Goal: Task Accomplishment & Management: Use online tool/utility

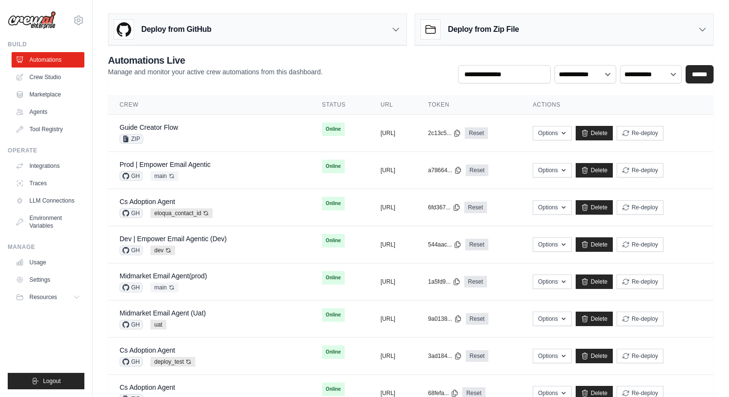
scroll to position [18, 0]
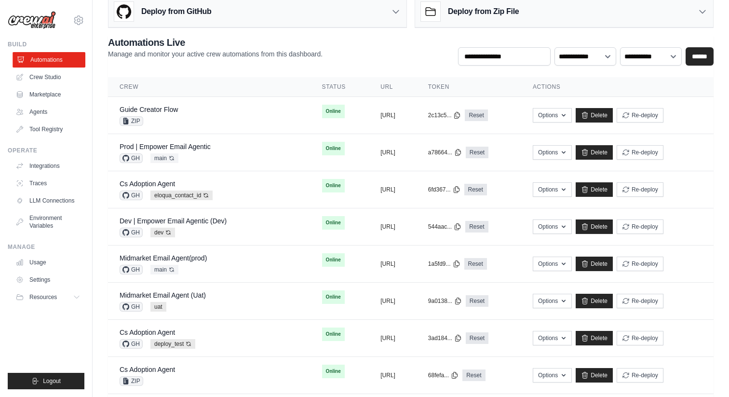
click at [58, 60] on link "Automations" at bounding box center [49, 59] width 73 height 15
click at [613, 118] on link "Delete" at bounding box center [594, 115] width 37 height 14
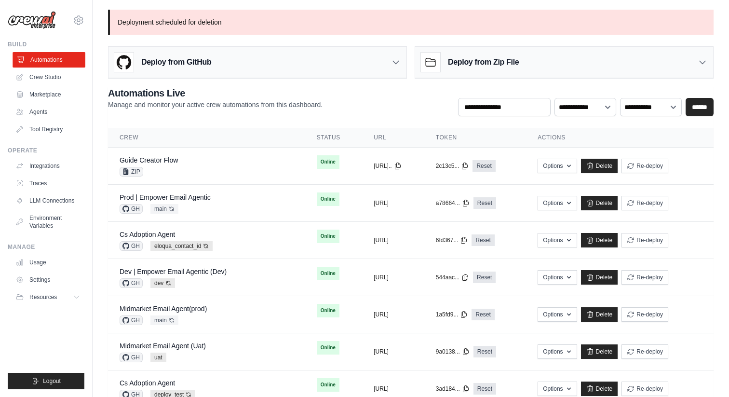
click at [64, 57] on link "Automations" at bounding box center [49, 59] width 73 height 15
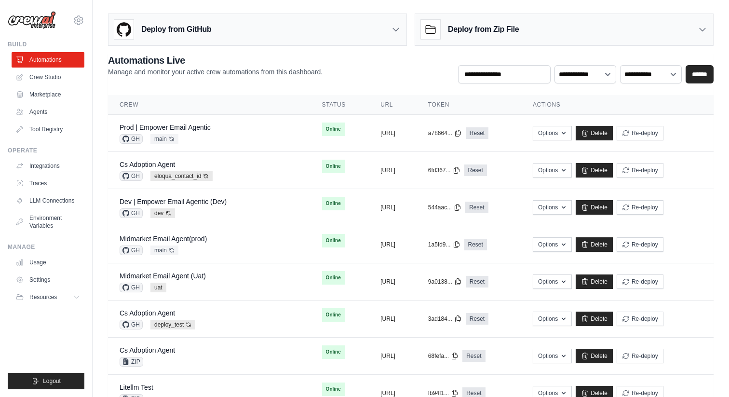
click at [313, 35] on div "Deploy from GitHub" at bounding box center [258, 29] width 298 height 31
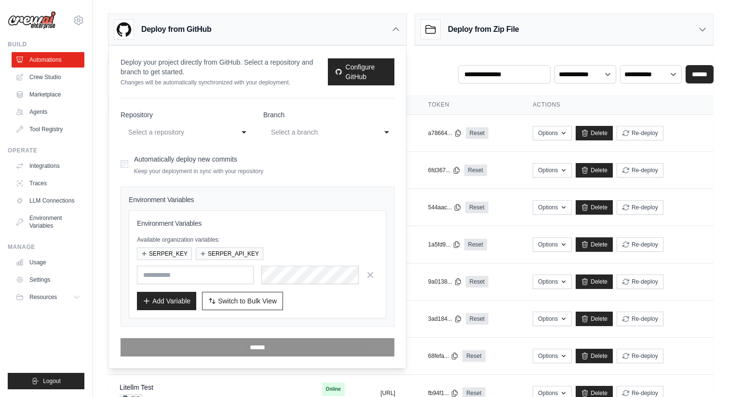
click at [207, 129] on div "Select a repository" at bounding box center [176, 132] width 96 height 12
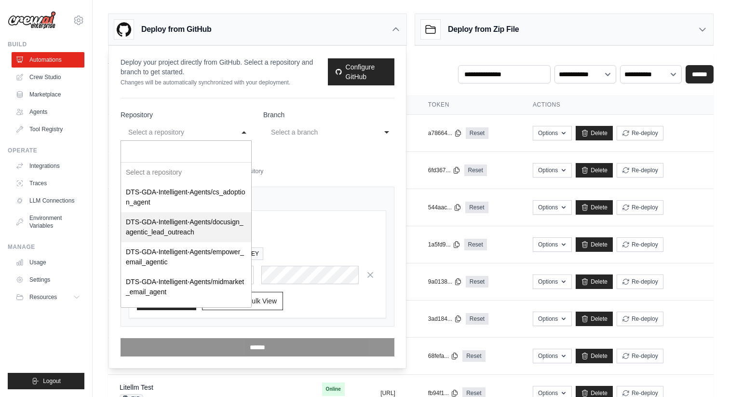
click at [326, 159] on div "Automatically deploy new commits Keep your deployment in sync with your reposit…" at bounding box center [258, 163] width 274 height 23
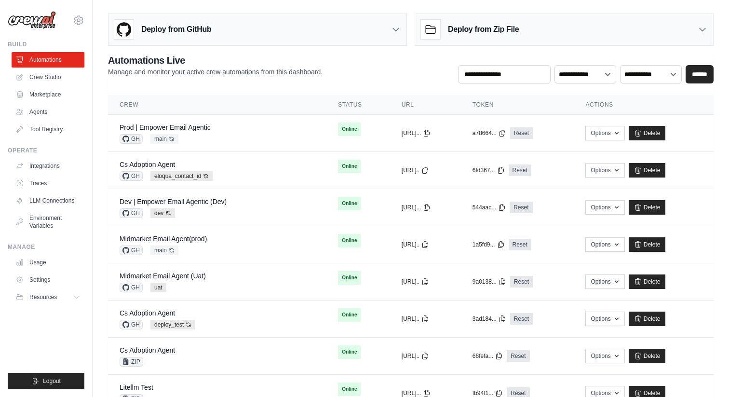
click at [325, 30] on div "Deploy from GitHub" at bounding box center [258, 29] width 298 height 31
click at [342, 25] on div "Deploy from GitHub" at bounding box center [258, 29] width 298 height 31
click at [396, 29] on icon at bounding box center [396, 30] width 10 height 10
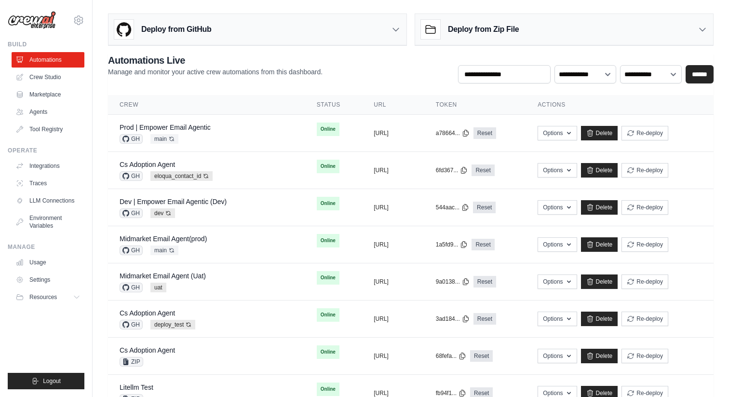
click at [394, 29] on icon at bounding box center [396, 29] width 6 height 3
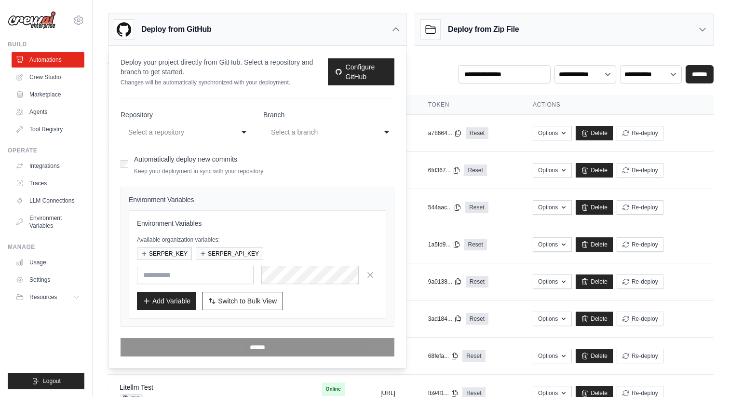
click at [200, 137] on div "Select a repository" at bounding box center [176, 132] width 96 height 12
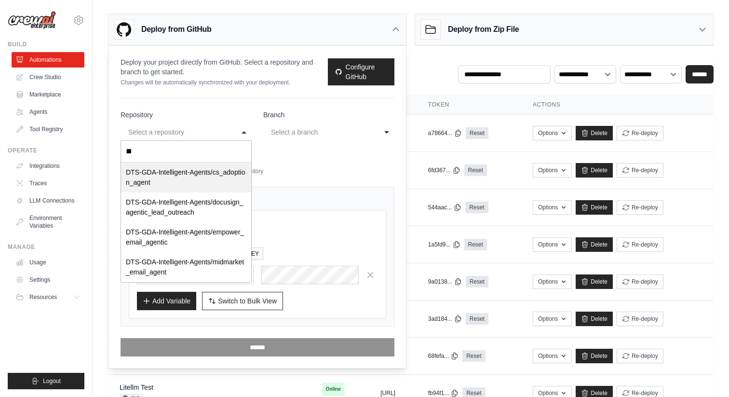
type input "*"
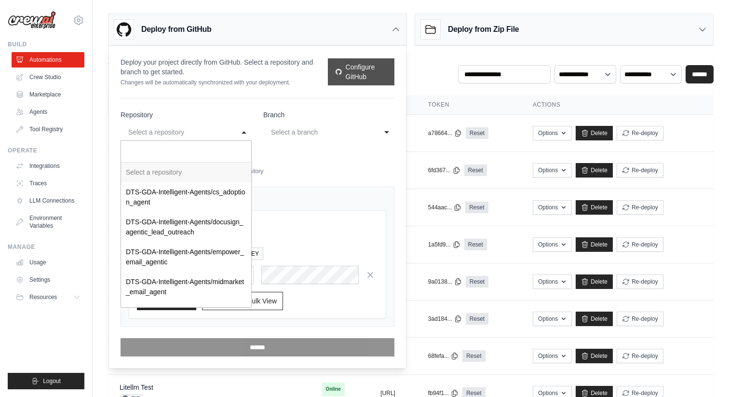
click at [375, 71] on link "Configure GitHub" at bounding box center [361, 71] width 67 height 27
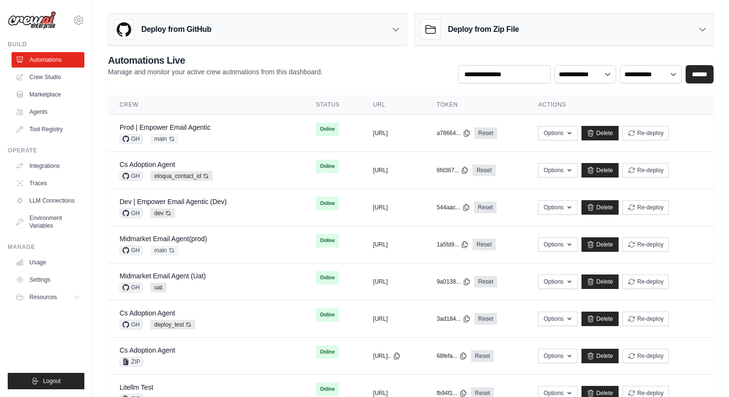
click at [342, 32] on div "Deploy from GitHub" at bounding box center [258, 29] width 298 height 31
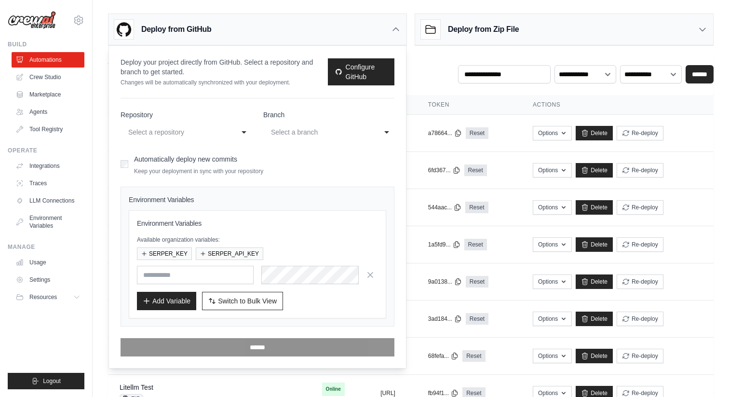
click at [227, 132] on div "Select a repository" at bounding box center [179, 131] width 106 height 15
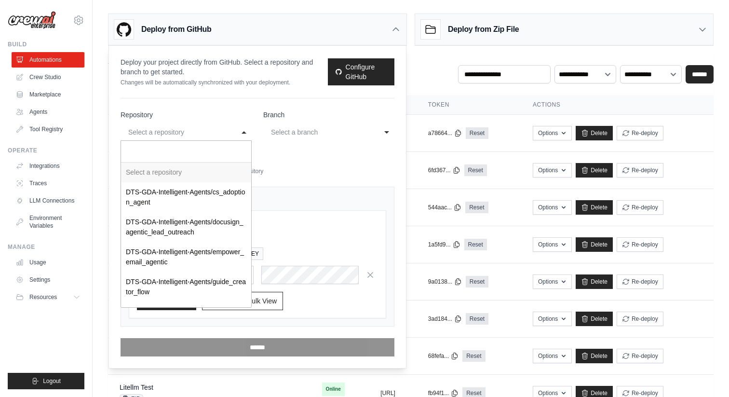
type input "*"
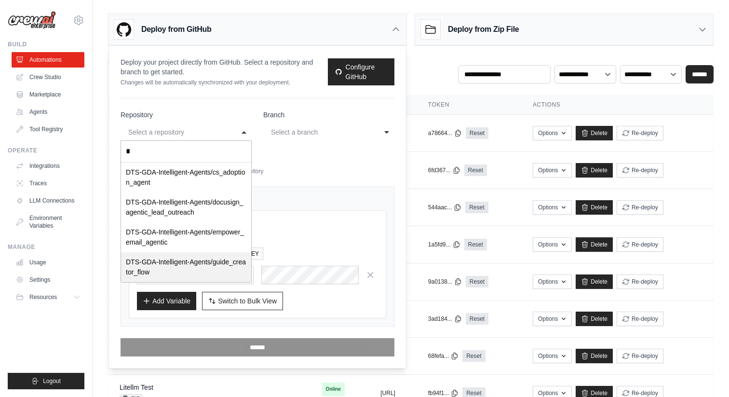
select select "**********"
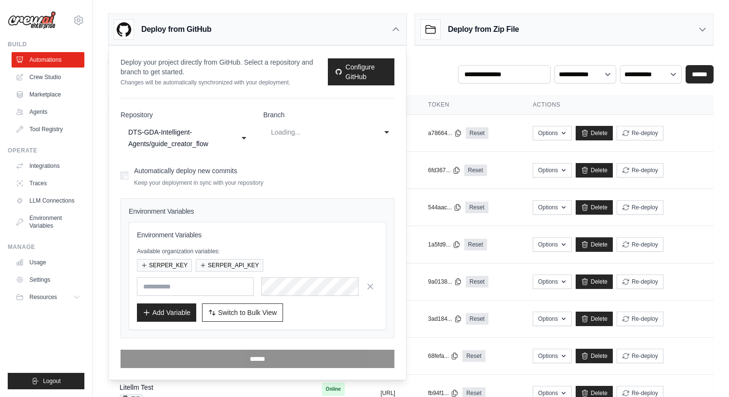
select select "****"
click at [305, 135] on div "main" at bounding box center [319, 132] width 96 height 12
click at [283, 174] on div "main" at bounding box center [329, 173] width 130 height 20
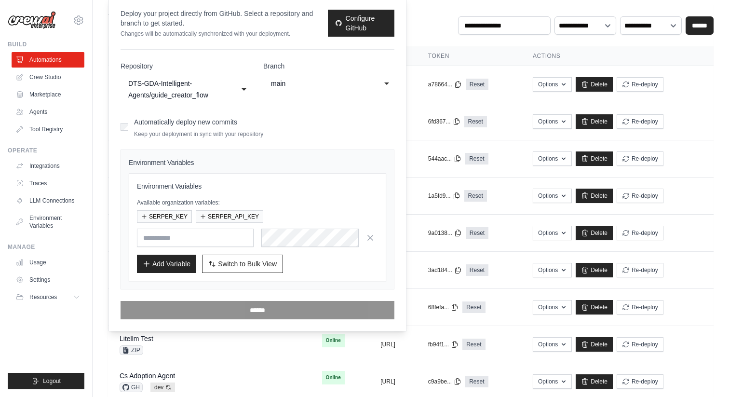
scroll to position [50, 0]
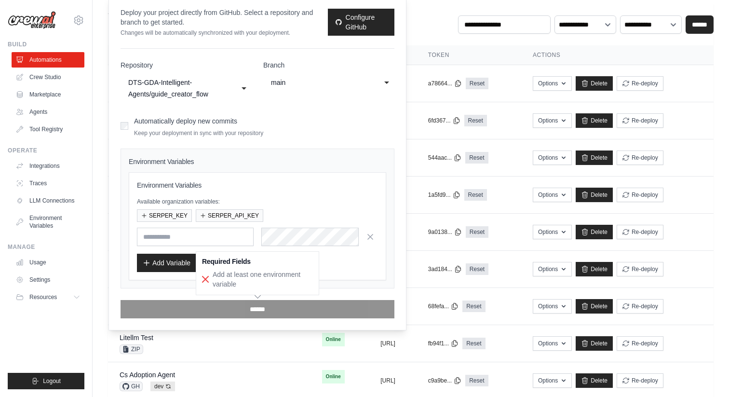
click at [222, 258] on h3 "Required Fields" at bounding box center [257, 262] width 111 height 8
click at [222, 263] on span "Switch to Bulk View" at bounding box center [247, 263] width 59 height 10
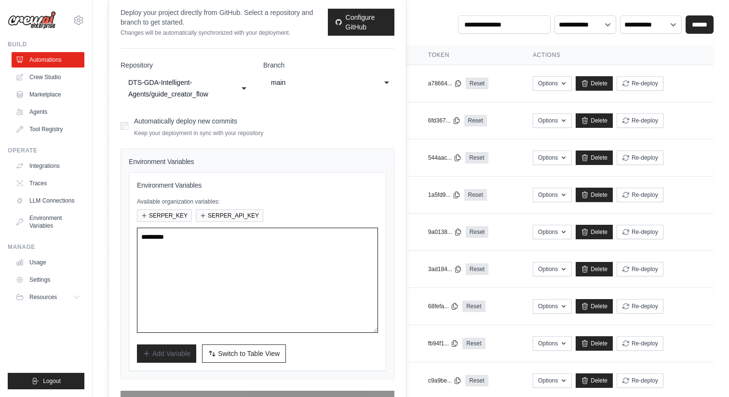
click at [232, 251] on textarea at bounding box center [257, 280] width 241 height 105
click at [237, 256] on textarea at bounding box center [257, 280] width 241 height 105
paste textarea "**********"
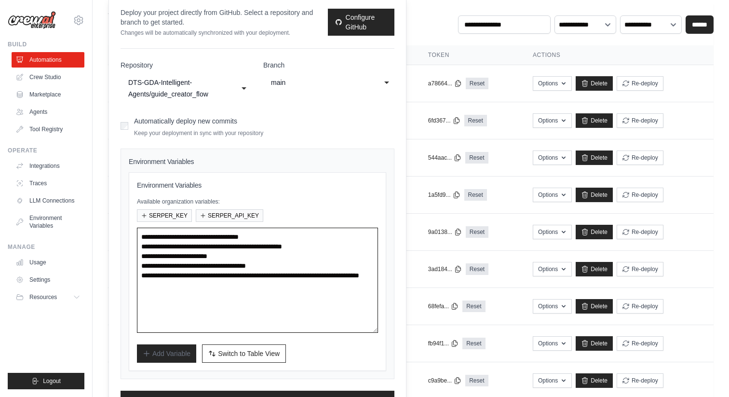
type textarea "**********"
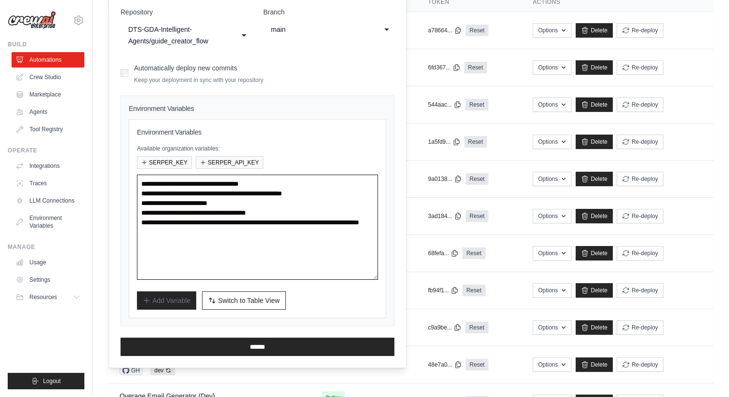
scroll to position [105, 0]
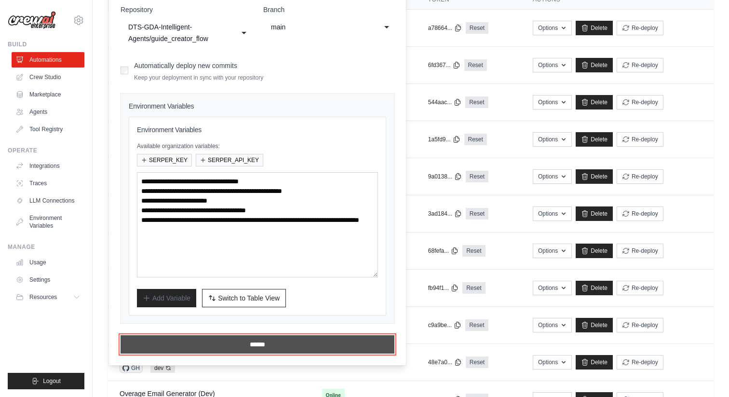
click at [251, 344] on input "******" at bounding box center [258, 344] width 274 height 18
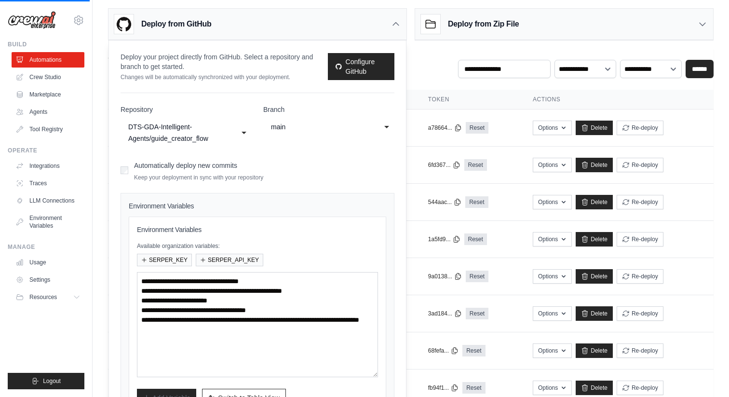
scroll to position [0, 0]
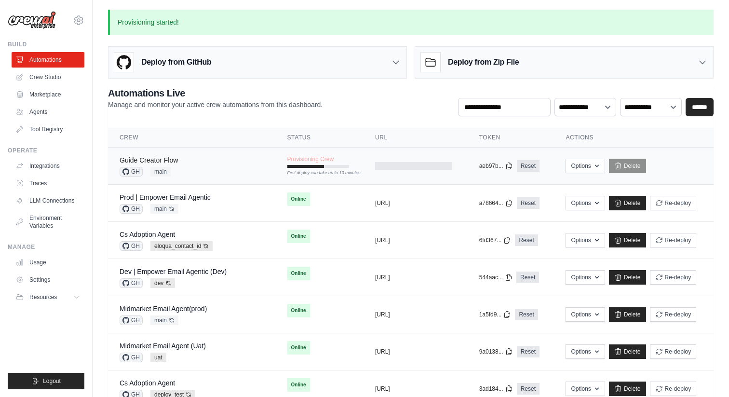
click at [174, 157] on link "Guide Creator Flow" at bounding box center [149, 160] width 58 height 8
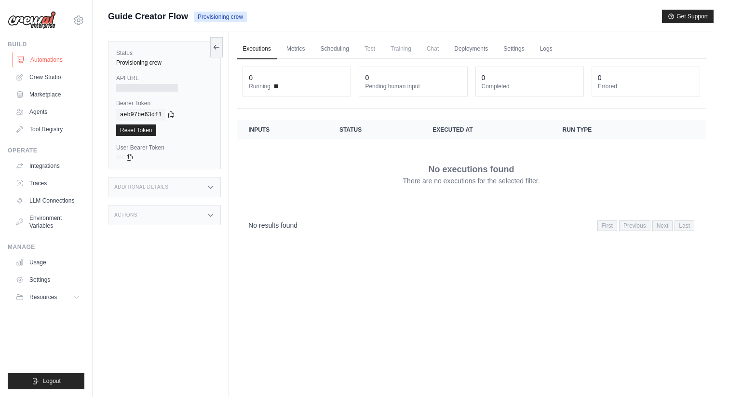
click at [54, 59] on link "Automations" at bounding box center [49, 59] width 73 height 15
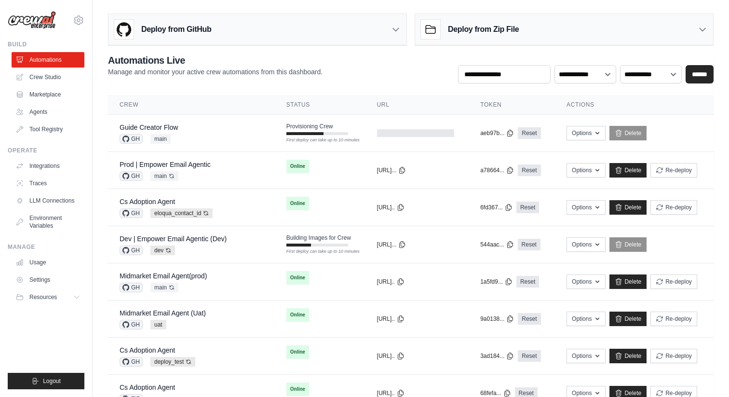
click at [187, 158] on td "Prod | Empower Email Agentic GH main Auto-deploy enabled" at bounding box center [191, 170] width 167 height 37
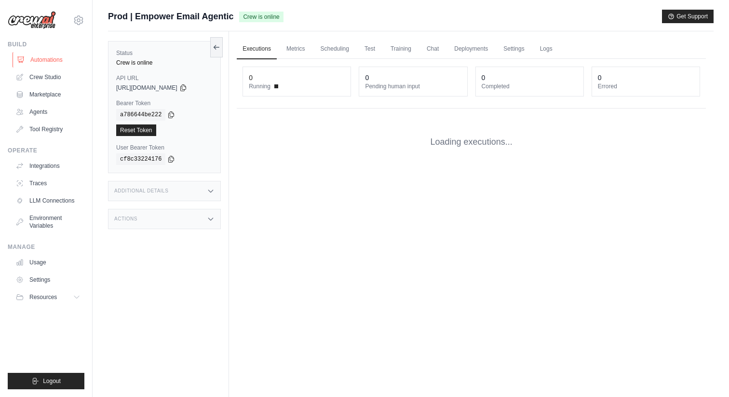
click at [61, 61] on link "Automations" at bounding box center [49, 59] width 73 height 15
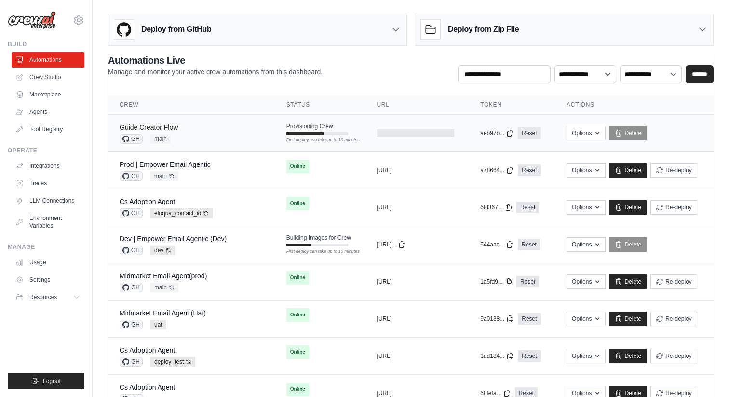
click at [177, 130] on link "Guide Creator Flow" at bounding box center [149, 127] width 58 height 8
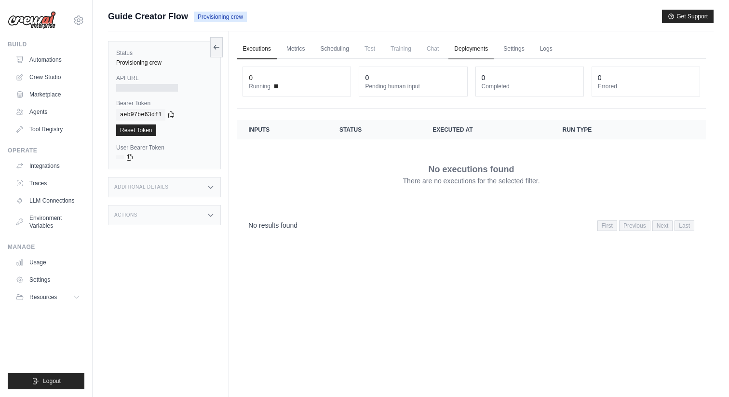
click at [473, 50] on link "Deployments" at bounding box center [471, 49] width 45 height 20
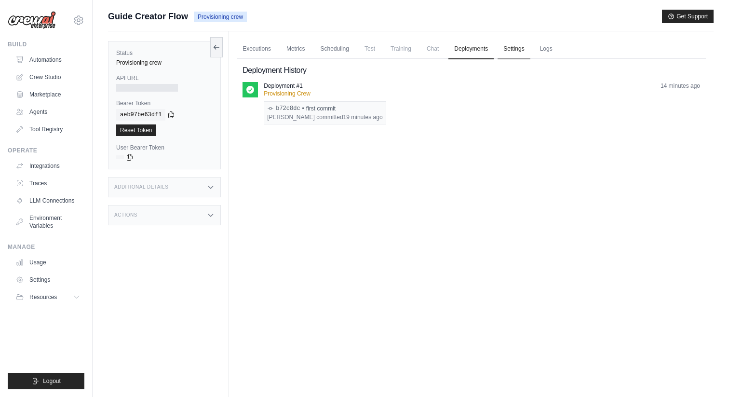
click at [514, 48] on link "Settings" at bounding box center [514, 49] width 32 height 20
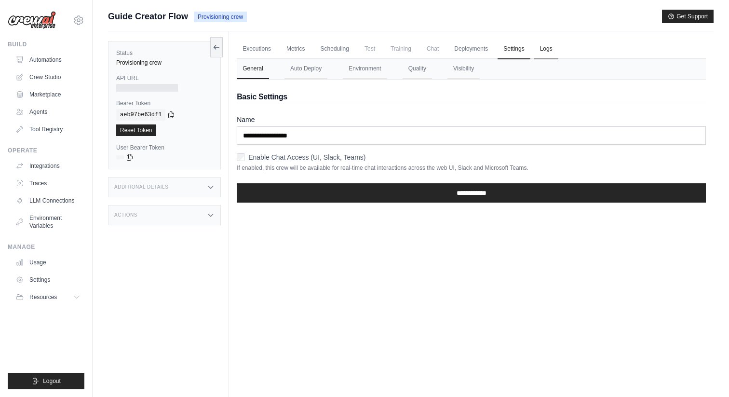
click at [540, 46] on link "Logs" at bounding box center [546, 49] width 24 height 20
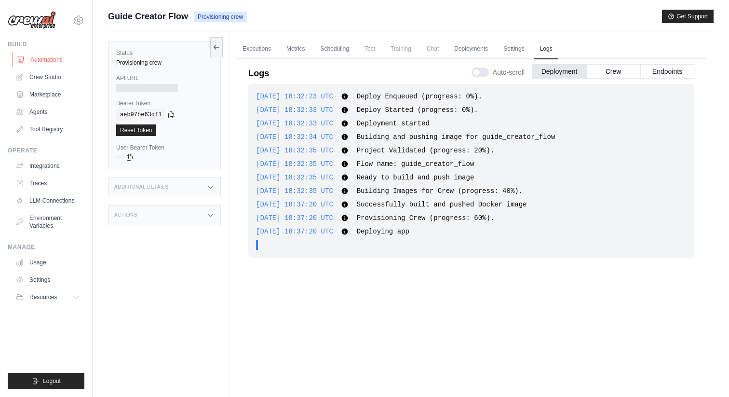
click at [57, 55] on link "Automations" at bounding box center [49, 59] width 73 height 15
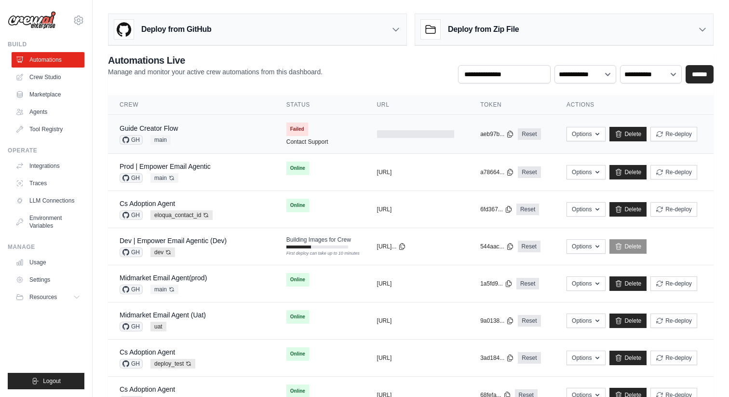
click at [288, 130] on span "Failed" at bounding box center [297, 129] width 22 height 14
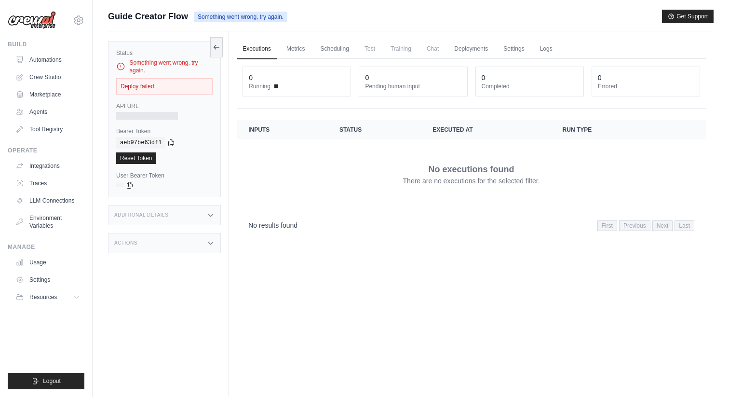
click at [137, 87] on div "Deploy failed" at bounding box center [164, 86] width 96 height 16
click at [131, 87] on div "Deploy failed" at bounding box center [164, 86] width 96 height 16
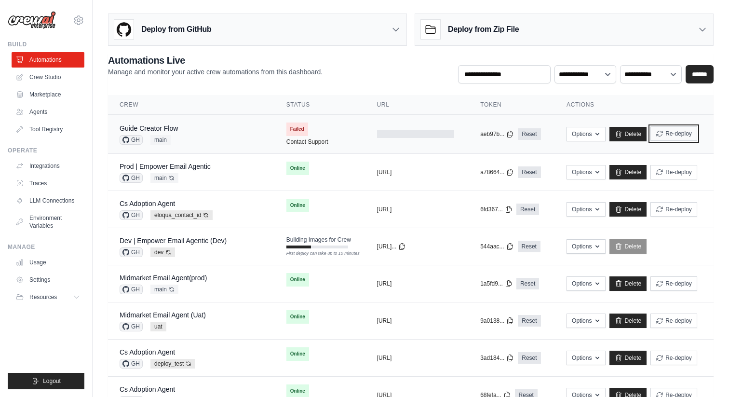
click at [684, 134] on button "Re-deploy" at bounding box center [674, 133] width 47 height 14
click at [291, 127] on span "Failed" at bounding box center [297, 129] width 22 height 14
click at [678, 134] on button "Re-deploy" at bounding box center [674, 133] width 47 height 14
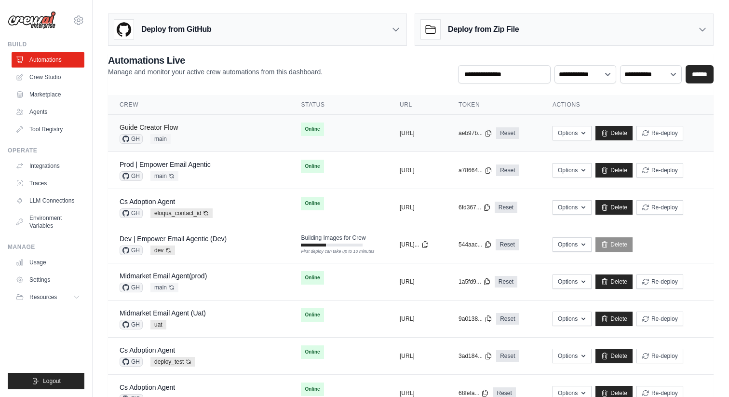
click at [155, 127] on link "Guide Creator Flow" at bounding box center [149, 127] width 58 height 8
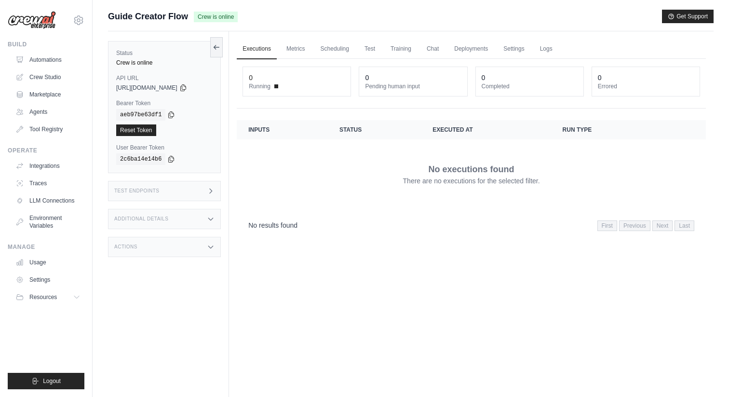
click at [168, 217] on div "Additional Details" at bounding box center [164, 219] width 113 height 20
click at [189, 193] on div "Test Endpoints" at bounding box center [164, 191] width 113 height 20
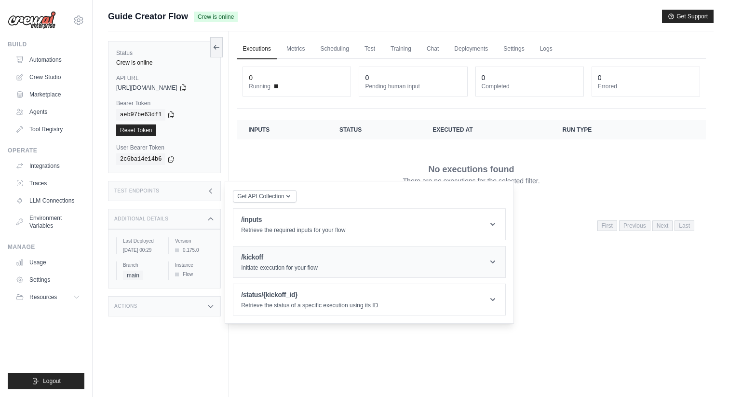
click at [259, 257] on h1 "/kickoff" at bounding box center [279, 257] width 77 height 10
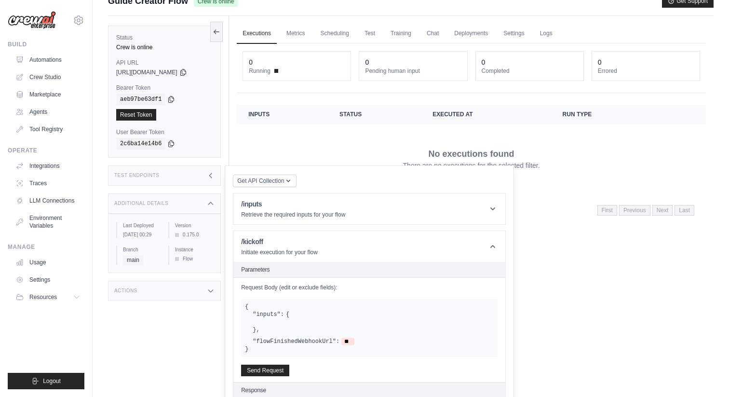
scroll to position [24, 0]
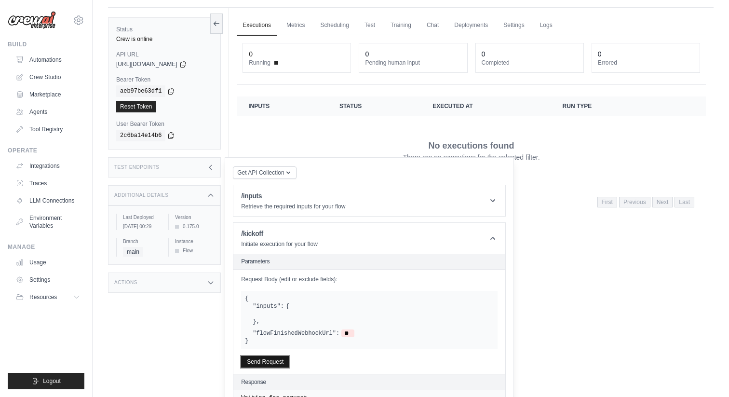
click at [264, 365] on button "Send Request" at bounding box center [265, 362] width 48 height 12
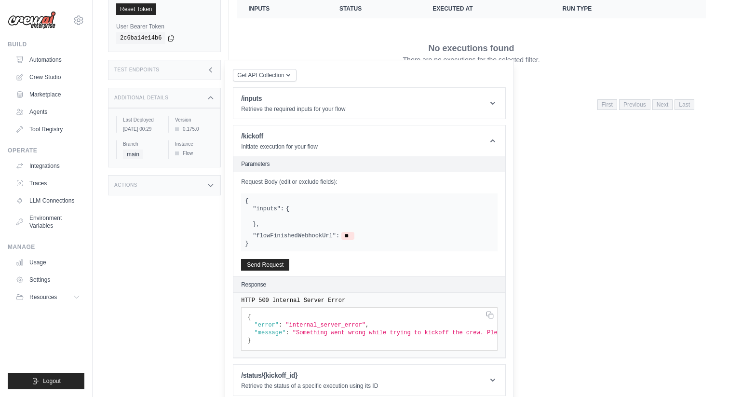
scroll to position [128, 0]
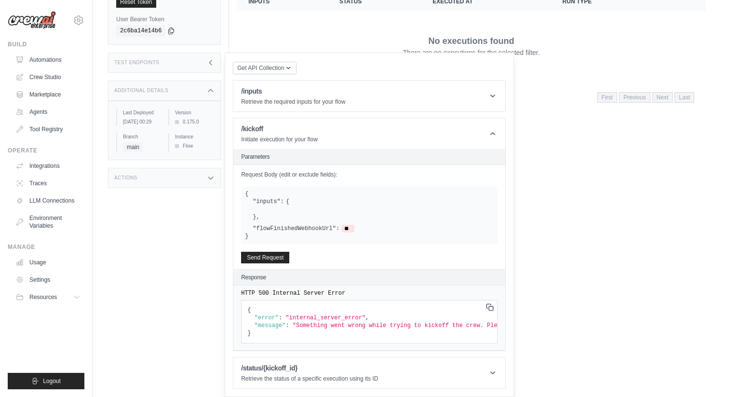
click at [0, 0] on icon at bounding box center [0, 0] width 0 height 0
